Goal: Information Seeking & Learning: Find specific fact

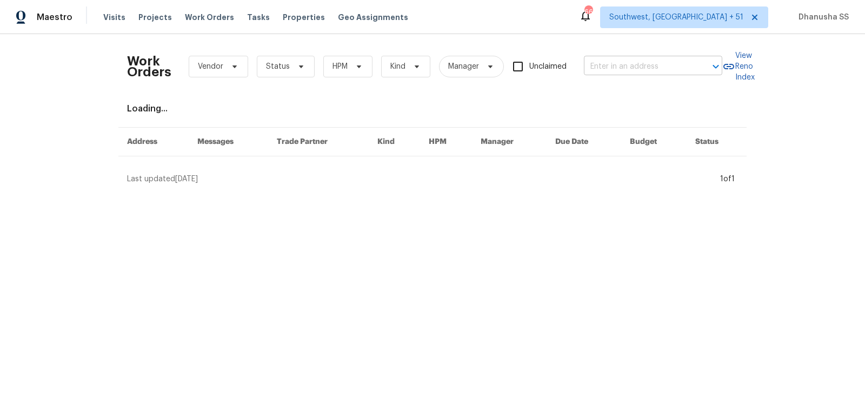
click at [657, 59] on input "text" at bounding box center [638, 66] width 108 height 17
paste input "1128 Legacy Ln, Pataskala, OH 43062"
type input "1128 Legacy Ln, Pataskala, OH 43062"
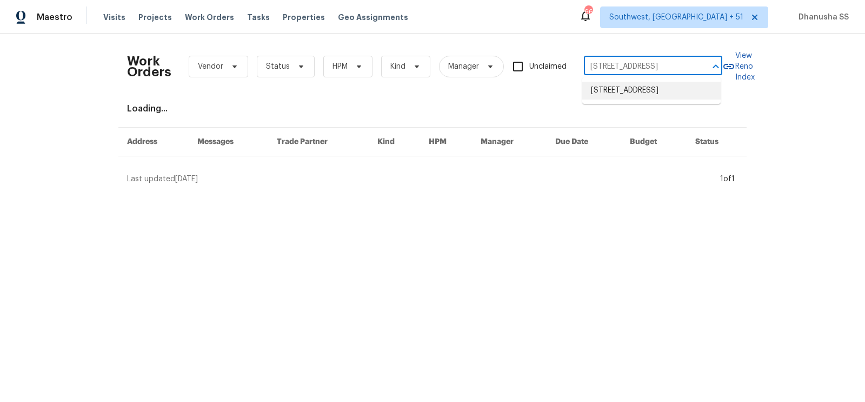
click at [645, 93] on li "1128 Legacy Ln, Pataskala, OH 43062" at bounding box center [651, 91] width 138 height 18
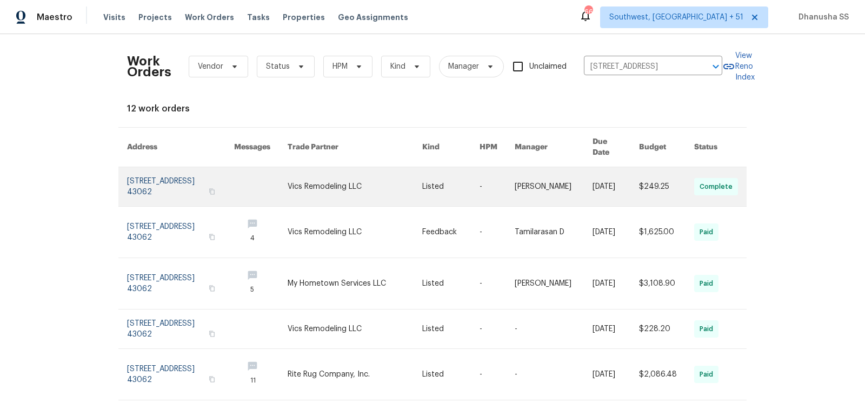
click at [443, 184] on link at bounding box center [450, 186] width 57 height 39
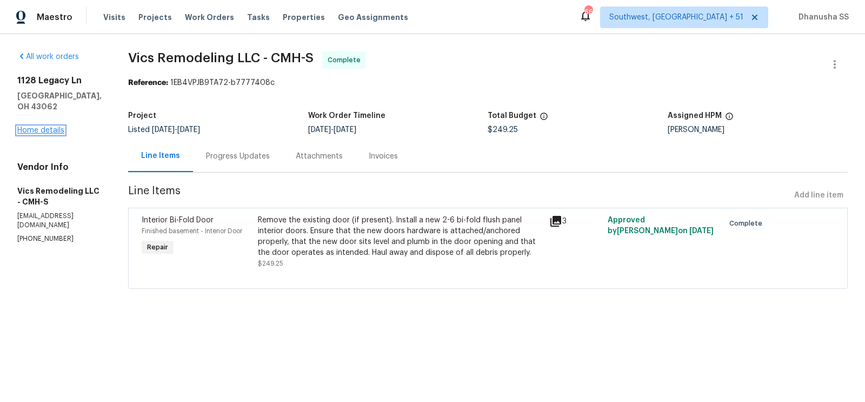
click at [56, 126] on link "Home details" at bounding box center [40, 130] width 47 height 8
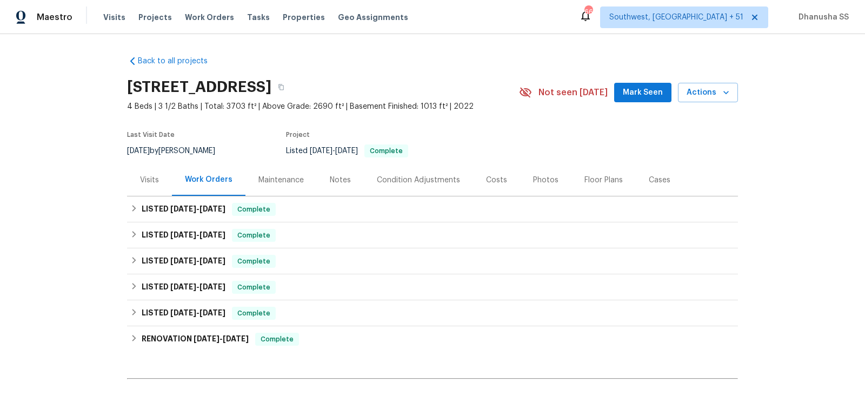
scroll to position [88, 0]
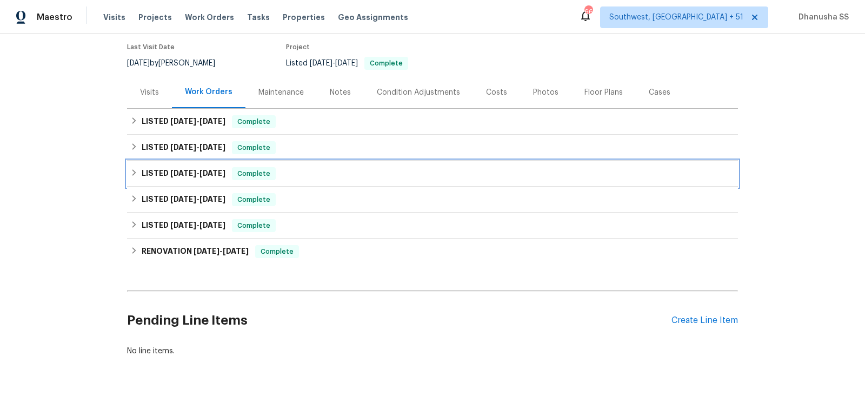
click at [331, 177] on div "LISTED 5/5/25 - 5/7/25 Complete" at bounding box center [432, 173] width 604 height 13
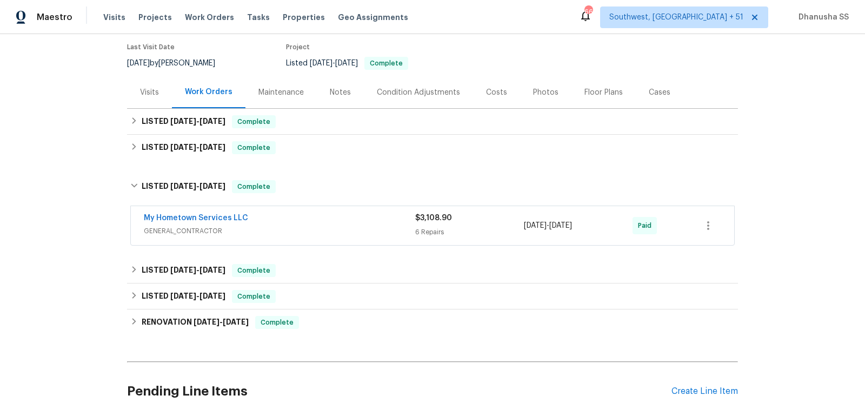
click at [363, 233] on span "GENERAL_CONTRACTOR" at bounding box center [279, 230] width 271 height 11
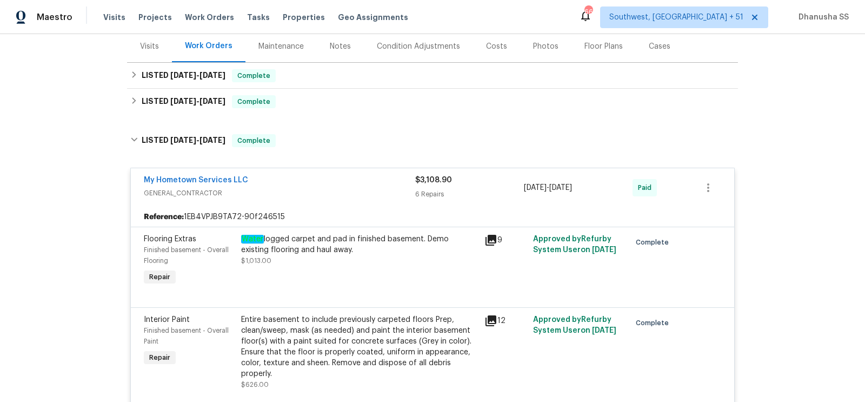
scroll to position [112, 0]
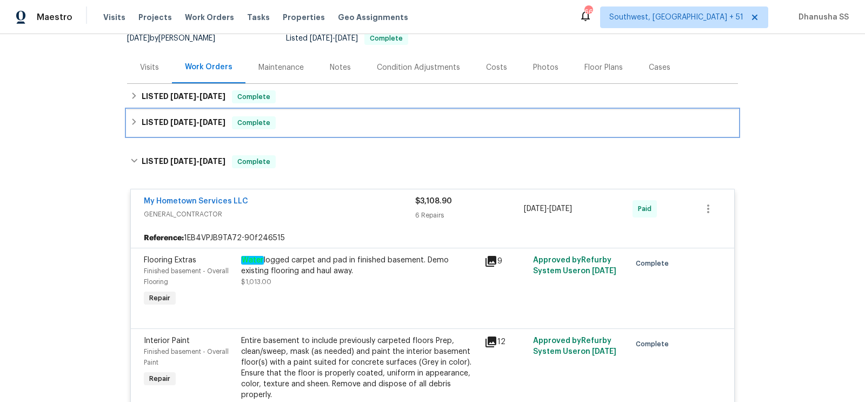
click at [334, 122] on div "LISTED 6/24/25 - 7/1/25 Complete" at bounding box center [432, 122] width 604 height 13
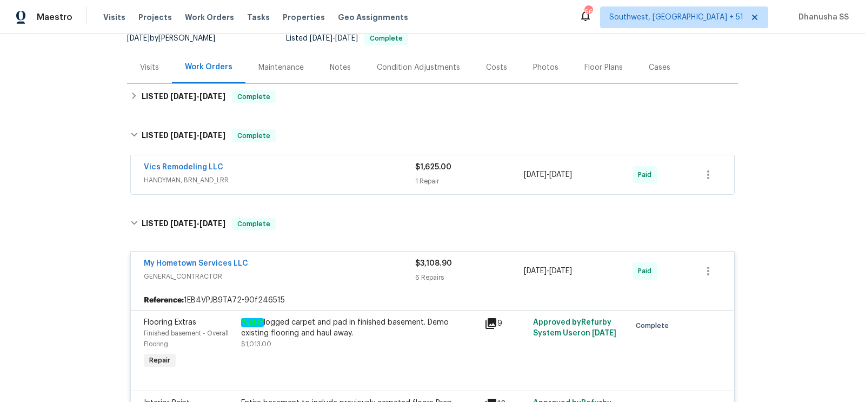
click at [380, 176] on span "HANDYMAN, BRN_AND_LRR" at bounding box center [279, 180] width 271 height 11
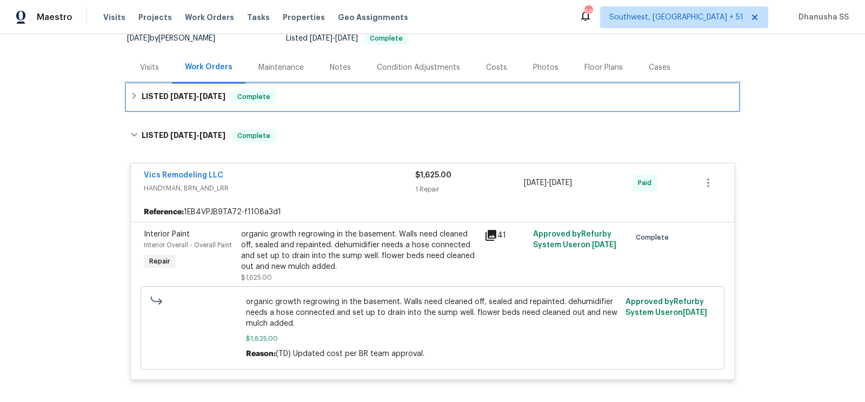
click at [326, 96] on div "LISTED 9/22/25 - 9/24/25 Complete" at bounding box center [432, 96] width 604 height 13
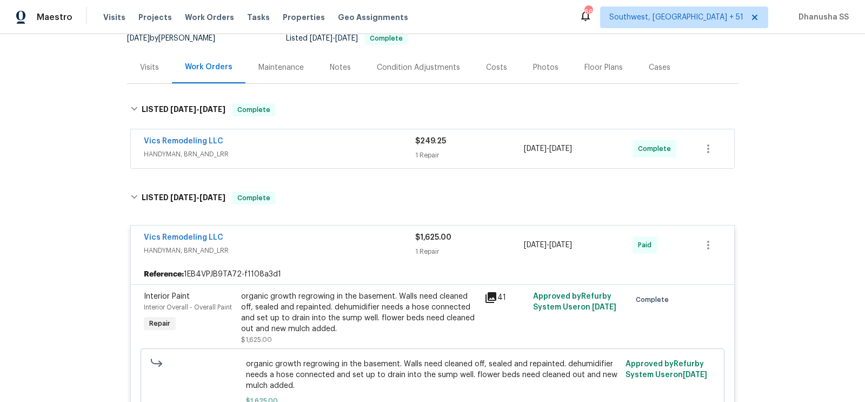
click at [347, 145] on div "Vics Remodeling LLC" at bounding box center [279, 142] width 271 height 13
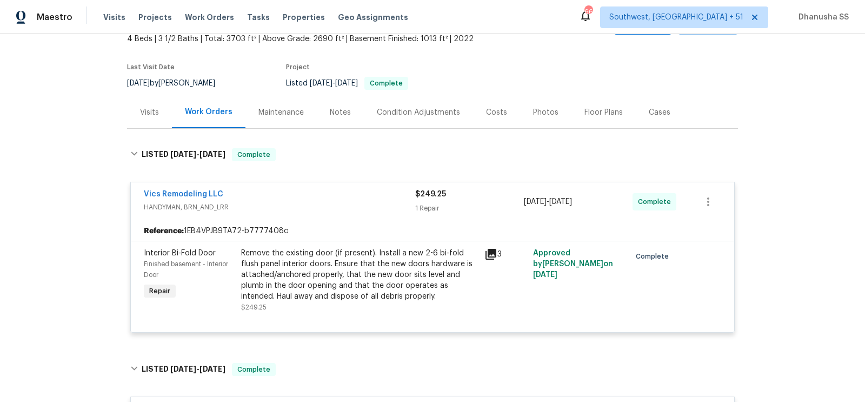
scroll to position [0, 0]
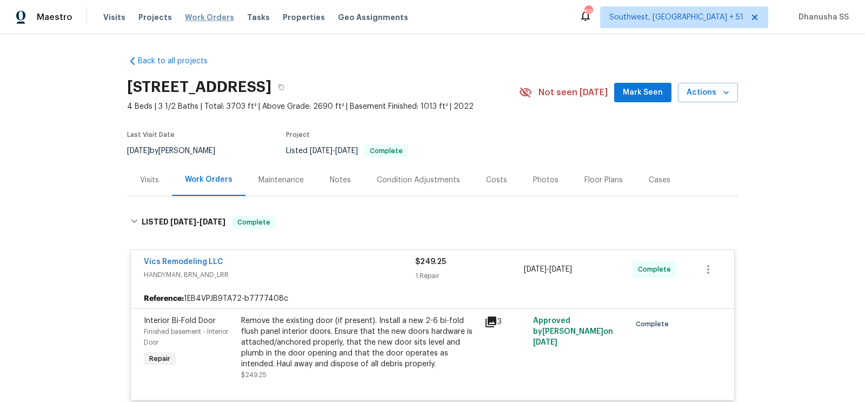
click at [204, 17] on span "Work Orders" at bounding box center [209, 17] width 49 height 11
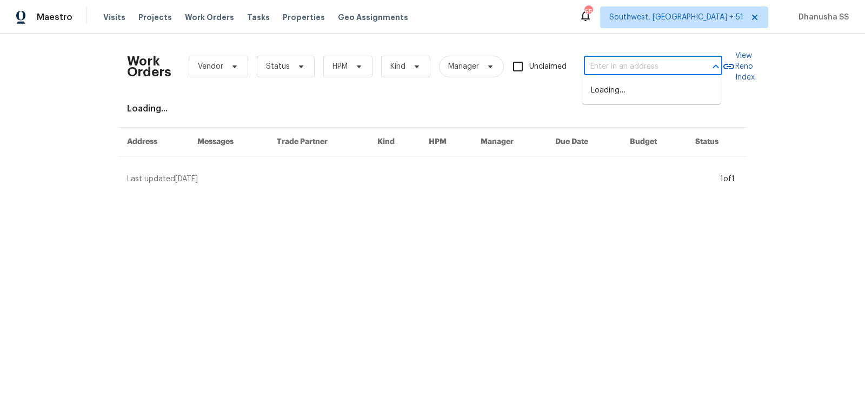
click at [612, 68] on input "text" at bounding box center [638, 66] width 108 height 17
paste input "305 Augustus Ln, Mount Holly, NC 28120"
type input "305 Augustus Ln, Mount Holly, NC 28120"
click at [615, 98] on li "305 Augustus Ln, Mount Holly, NC 28120" at bounding box center [651, 96] width 138 height 29
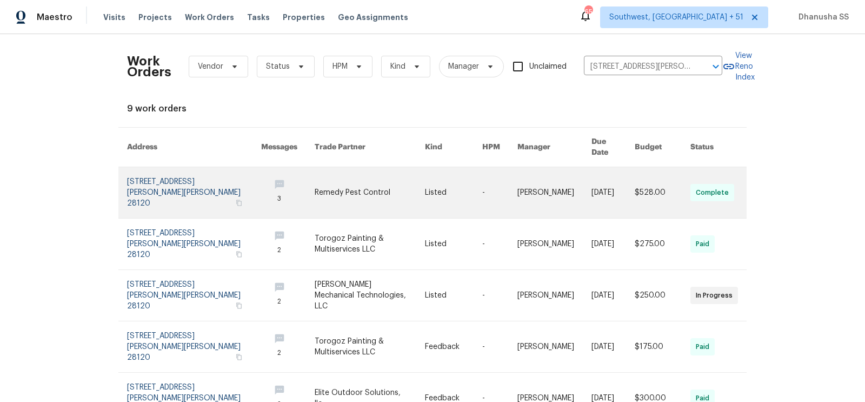
click at [382, 180] on link at bounding box center [370, 192] width 110 height 51
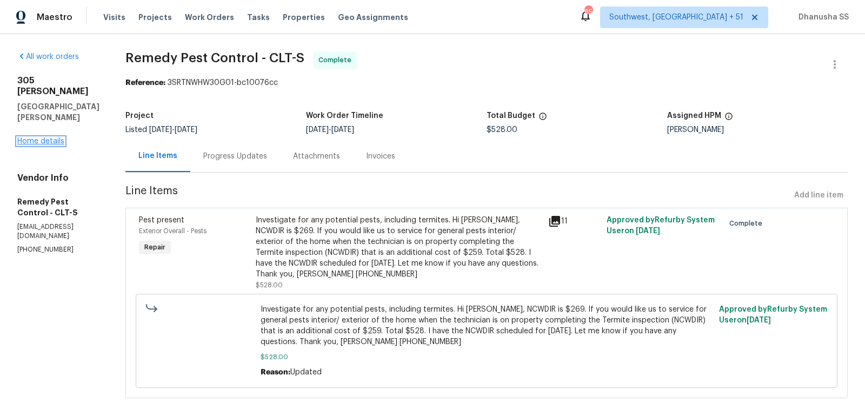
click at [34, 143] on link "Home details" at bounding box center [40, 141] width 47 height 8
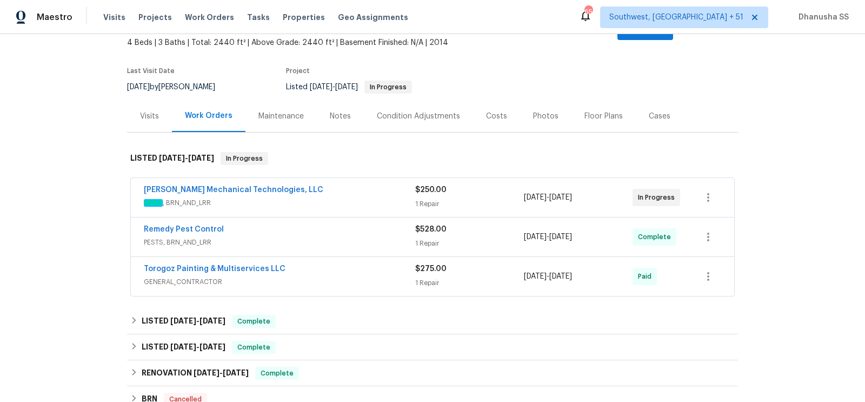
scroll to position [98, 0]
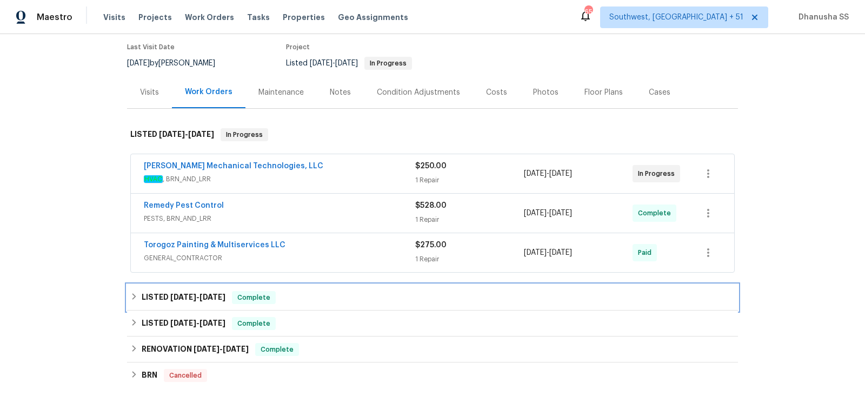
click at [324, 292] on div "LISTED 6/25/25 - 6/27/25 Complete" at bounding box center [432, 297] width 611 height 26
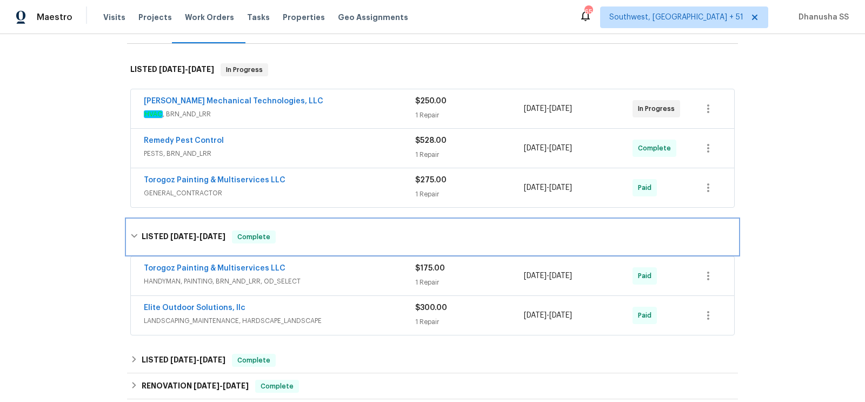
scroll to position [204, 0]
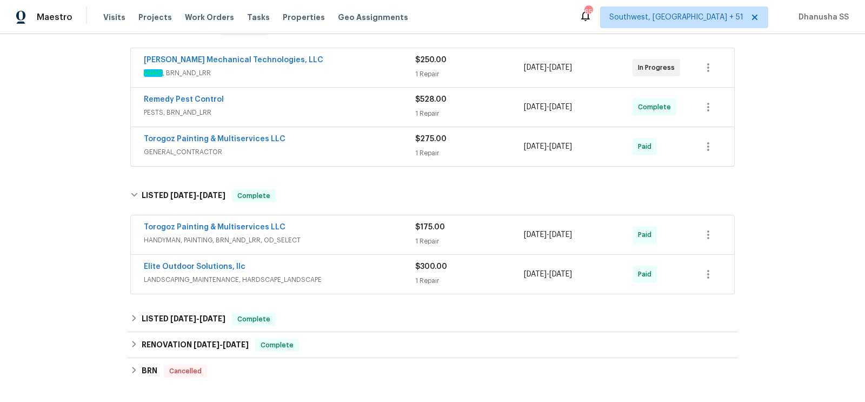
click at [384, 222] on div "Torogoz Painting & Multiservices LLC" at bounding box center [279, 228] width 271 height 13
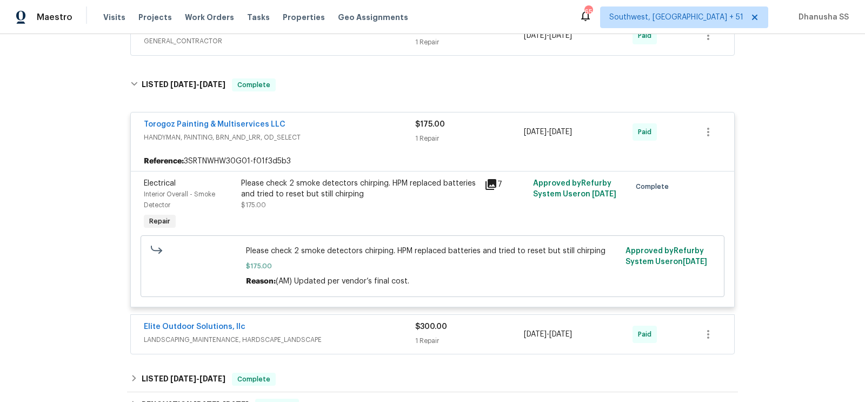
scroll to position [169, 0]
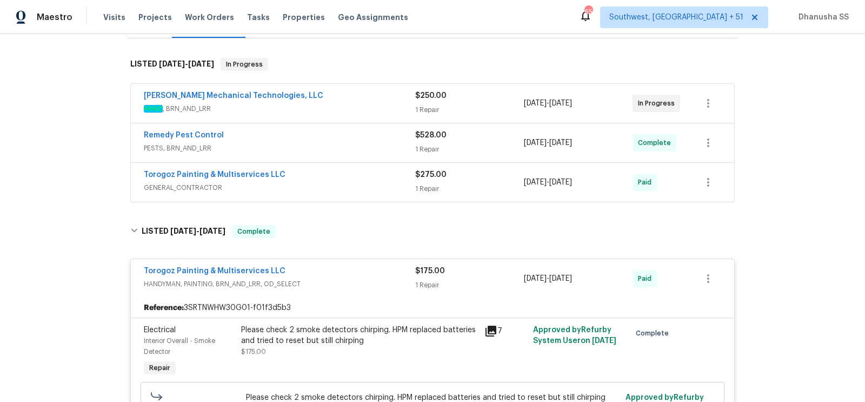
click at [351, 184] on div "Torogoz Painting & Multiservices LLC GENERAL_CONTRACTOR $275.00 1 Repair 9/16/2…" at bounding box center [432, 182] width 603 height 39
click at [353, 182] on span "GENERAL_CONTRACTOR" at bounding box center [279, 187] width 271 height 11
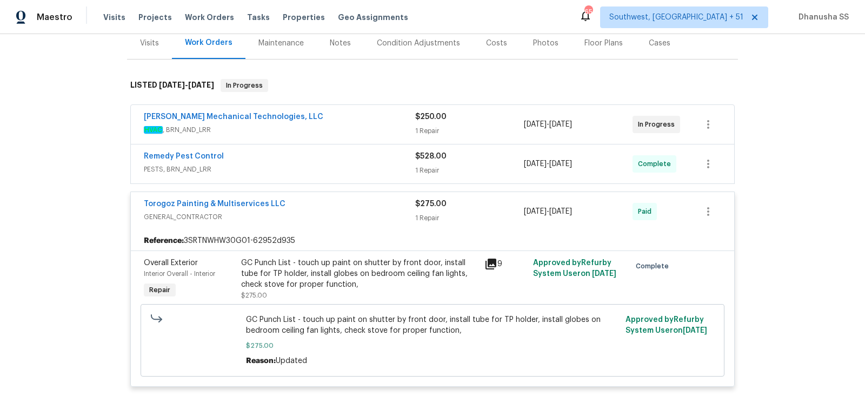
scroll to position [143, 0]
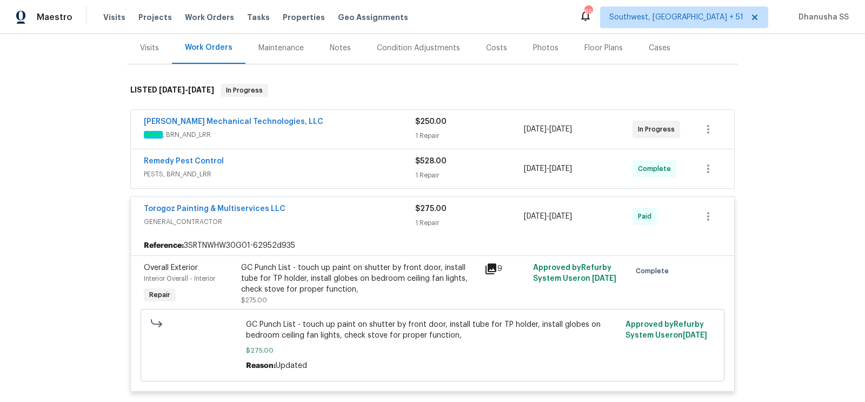
click at [374, 169] on span "PESTS, BRN_AND_LRR" at bounding box center [279, 174] width 271 height 11
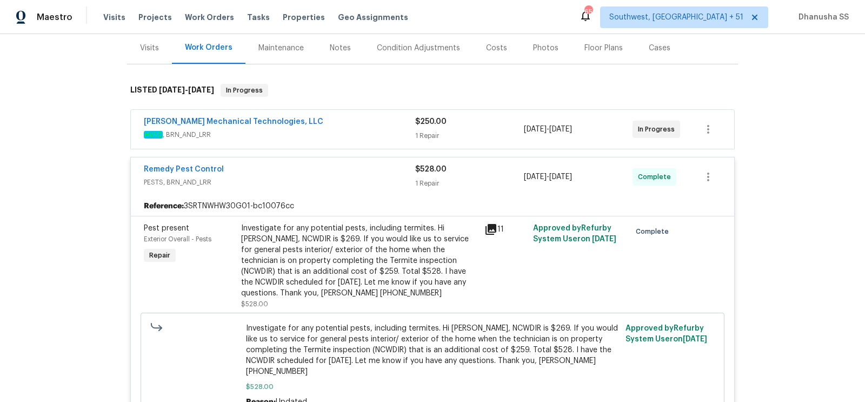
click at [342, 129] on span "HVAC , BRN_AND_LRR" at bounding box center [279, 134] width 271 height 11
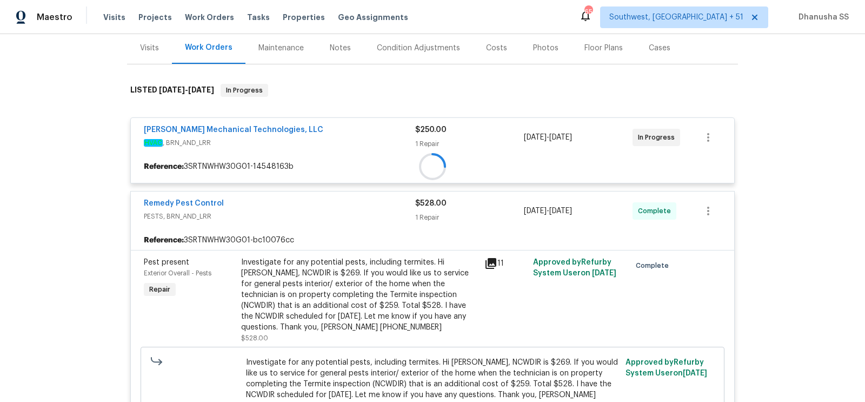
scroll to position [141, 0]
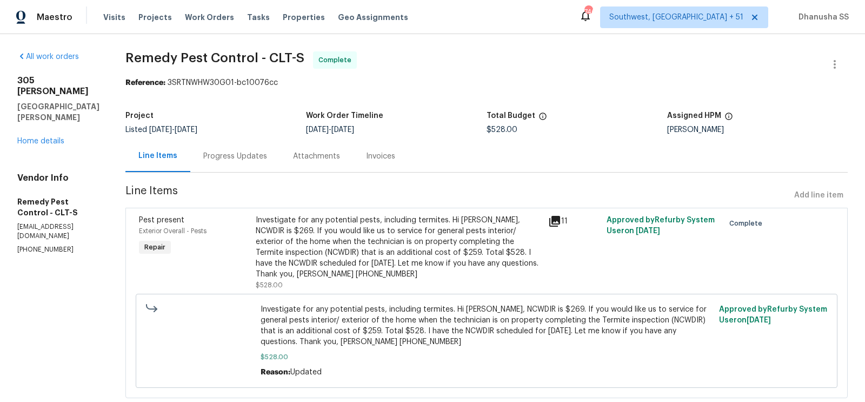
click at [229, 162] on div "Progress Updates" at bounding box center [235, 156] width 90 height 32
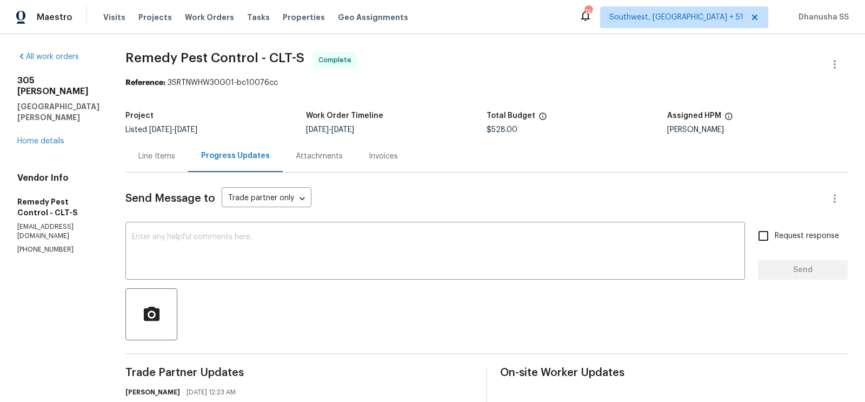
click at [138, 153] on div "Line Items" at bounding box center [156, 156] width 37 height 11
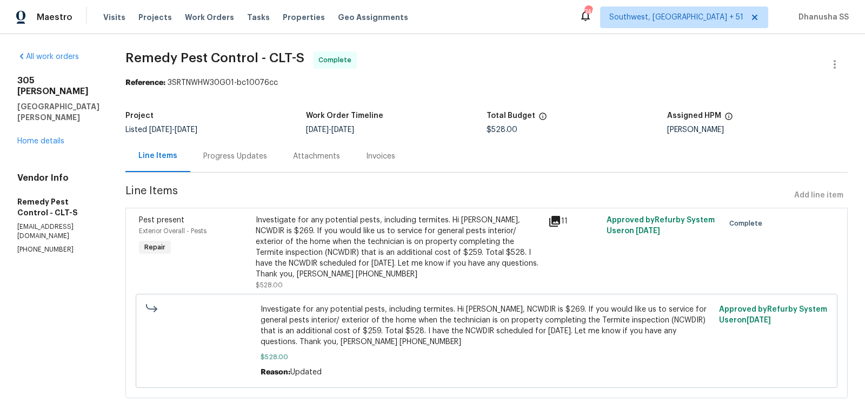
scroll to position [27, 0]
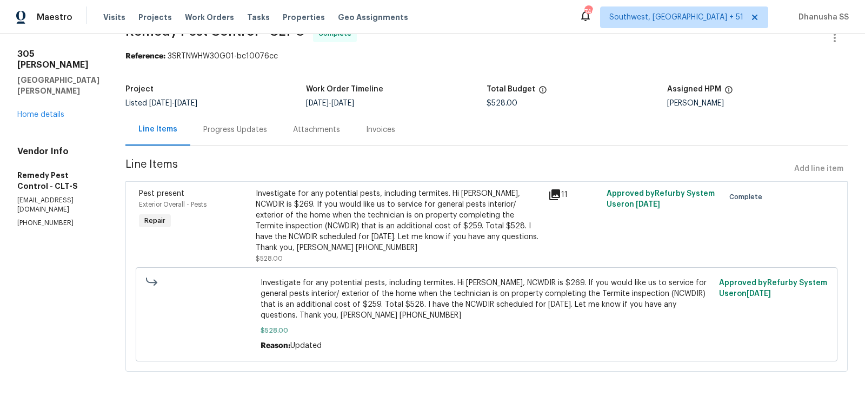
click at [337, 233] on div "Investigate for any potential pests, including termites. Hi [PERSON_NAME], NCWD…" at bounding box center [399, 220] width 286 height 65
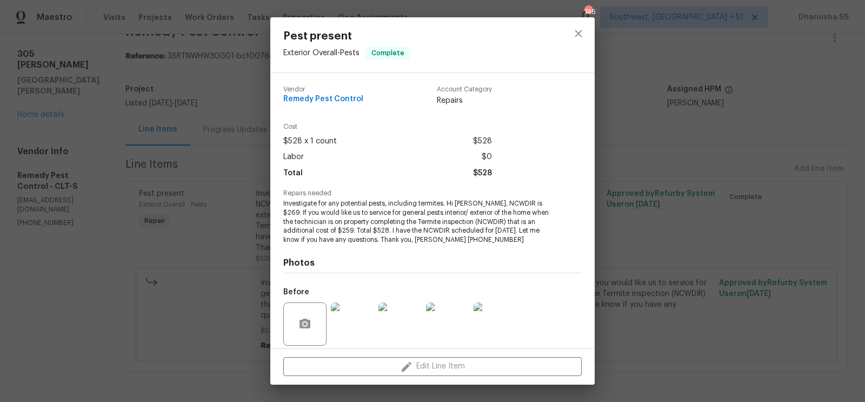
click at [309, 98] on span "Remedy Pest Control" at bounding box center [323, 99] width 80 height 8
copy span "Remedy Pest Control"
click at [591, 27] on div at bounding box center [578, 44] width 32 height 55
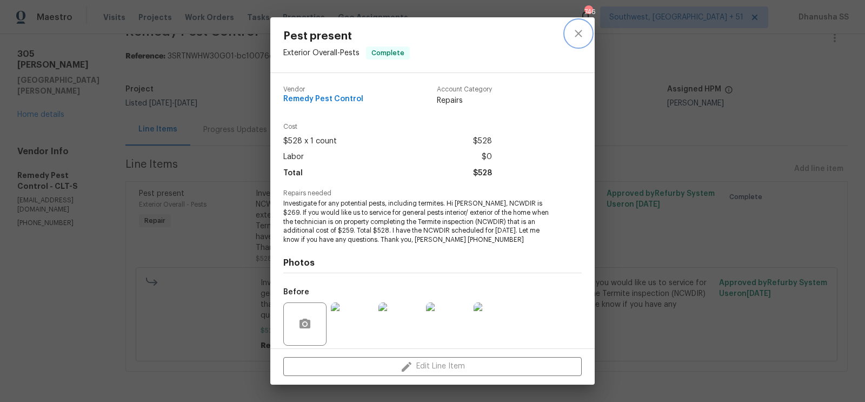
click at [577, 27] on icon "close" at bounding box center [578, 33] width 13 height 13
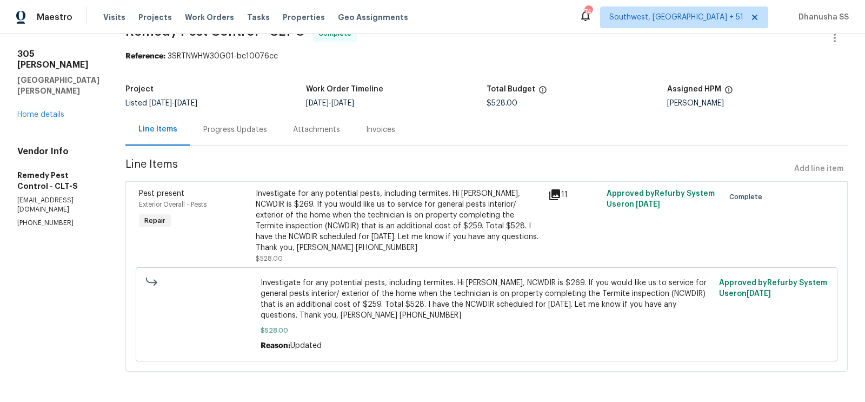
click at [214, 125] on div "Progress Updates" at bounding box center [235, 129] width 64 height 11
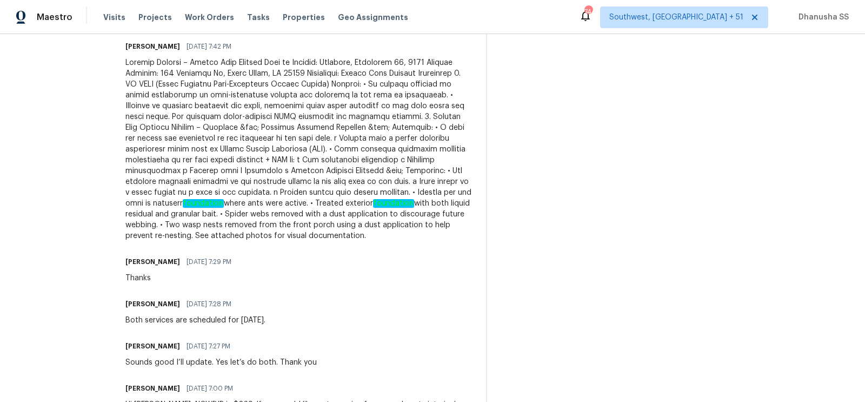
scroll to position [386, 0]
drag, startPoint x: 323, startPoint y: 194, endPoint x: 338, endPoint y: 194, distance: 15.1
click at [338, 194] on div "foundation where ants were active. • Treated exterior foundation with both liqu…" at bounding box center [298, 151] width 347 height 184
copy div "ants"
click at [232, 192] on div "foundation where ants were active. • Treated exterior foundation with both liqu…" at bounding box center [298, 151] width 347 height 184
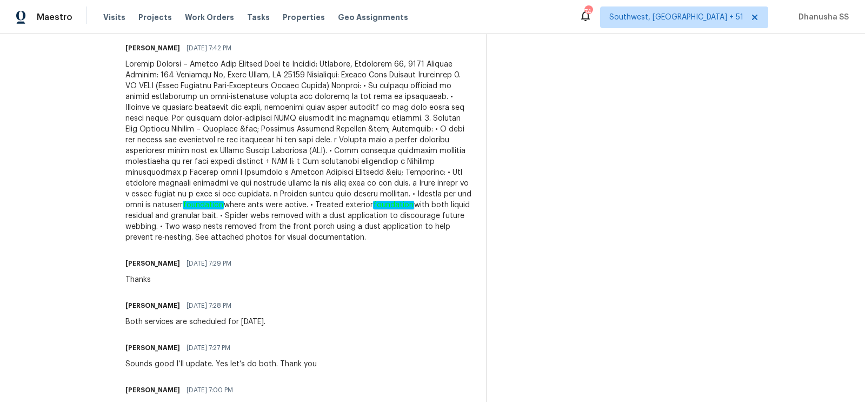
drag, startPoint x: 228, startPoint y: 192, endPoint x: 300, endPoint y: 198, distance: 72.6
click at [300, 198] on div "foundation where ants were active. • Treated exterior foundation with both liqu…" at bounding box center [298, 151] width 347 height 184
drag, startPoint x: 296, startPoint y: 193, endPoint x: 286, endPoint y: 193, distance: 9.2
click at [224, 200] on em "foundation" at bounding box center [203, 204] width 41 height 9
drag, startPoint x: 300, startPoint y: 196, endPoint x: 229, endPoint y: 194, distance: 70.8
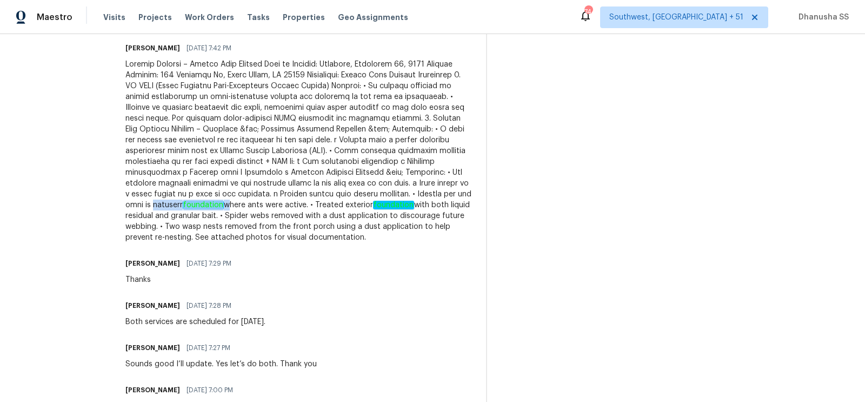
click at [229, 194] on div "foundation where ants were active. • Treated exterior foundation with both liqu…" at bounding box center [298, 151] width 347 height 184
copy div "exterior foundation"
drag, startPoint x: 310, startPoint y: 205, endPoint x: 354, endPoint y: 206, distance: 43.8
click at [354, 206] on div "foundation where ants were active. • Treated exterior foundation with both liqu…" at bounding box center [298, 151] width 347 height 184
copy div "Spider webs"
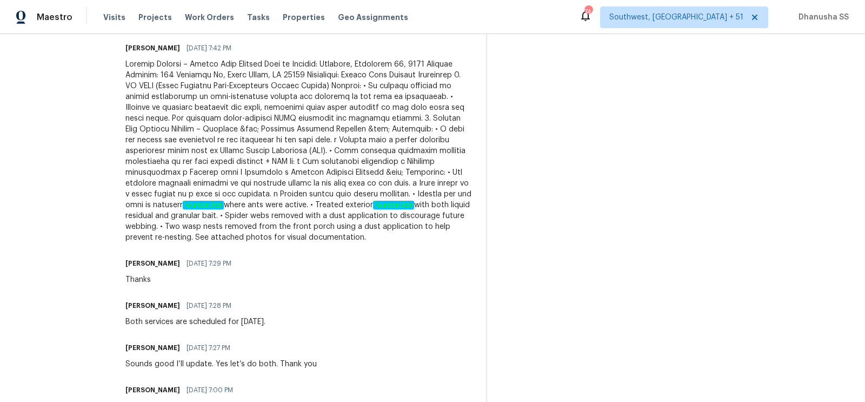
click at [262, 216] on div "foundation where ants were active. • Treated exterior foundation with both liqu…" at bounding box center [298, 151] width 347 height 184
drag, startPoint x: 268, startPoint y: 216, endPoint x: 325, endPoint y: 218, distance: 56.8
click at [325, 218] on div "foundation where ants were active. • Treated exterior foundation with both liqu…" at bounding box center [298, 151] width 347 height 184
copy div "Two wasp nests"
